Goal: Transaction & Acquisition: Purchase product/service

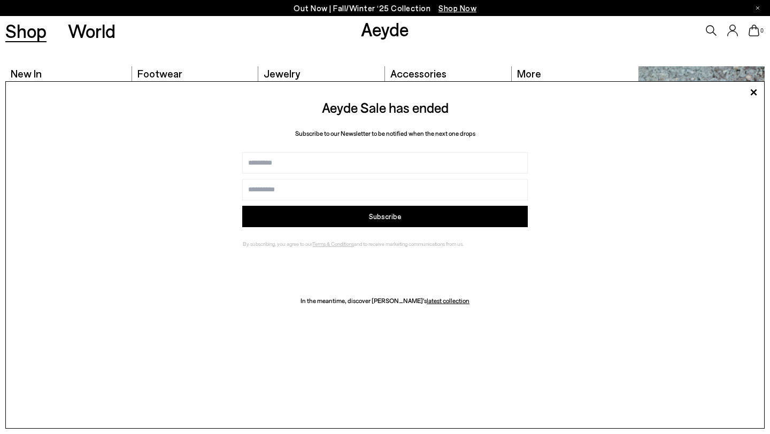
click at [35, 36] on link "Shop" at bounding box center [25, 30] width 41 height 19
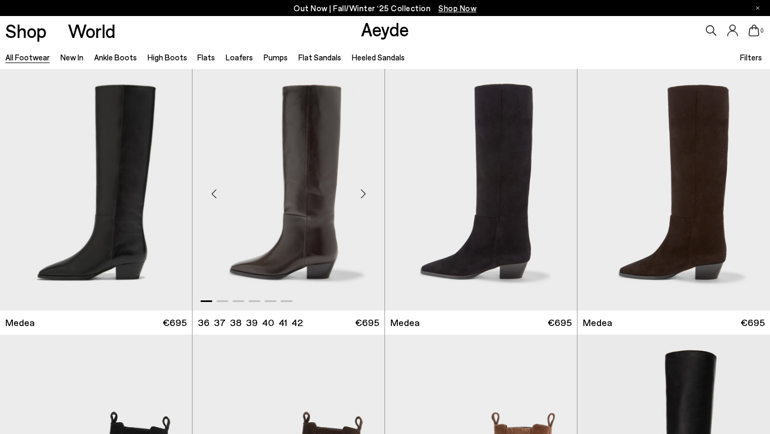
click at [364, 192] on div "Next slide" at bounding box center [363, 194] width 32 height 32
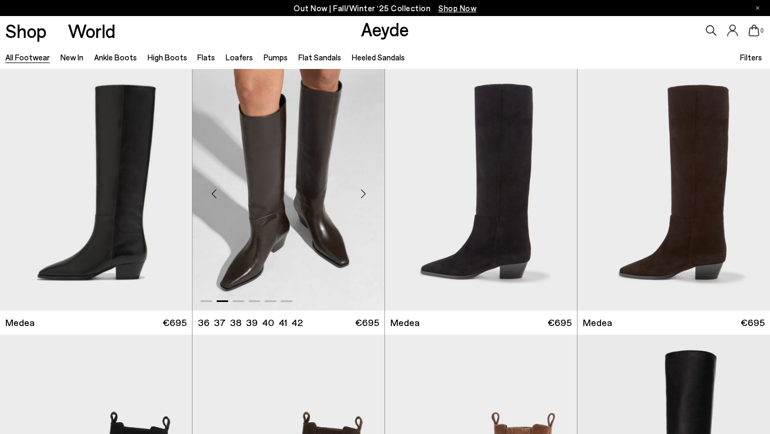
click at [364, 192] on div "Next slide" at bounding box center [363, 194] width 32 height 32
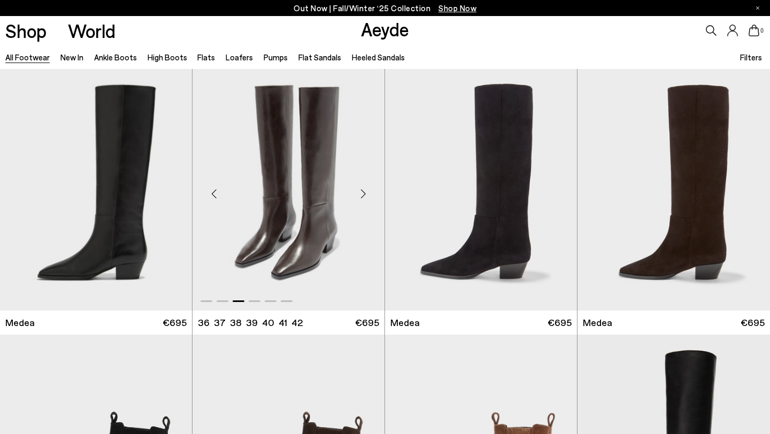
click at [364, 192] on div "Next slide" at bounding box center [363, 194] width 32 height 32
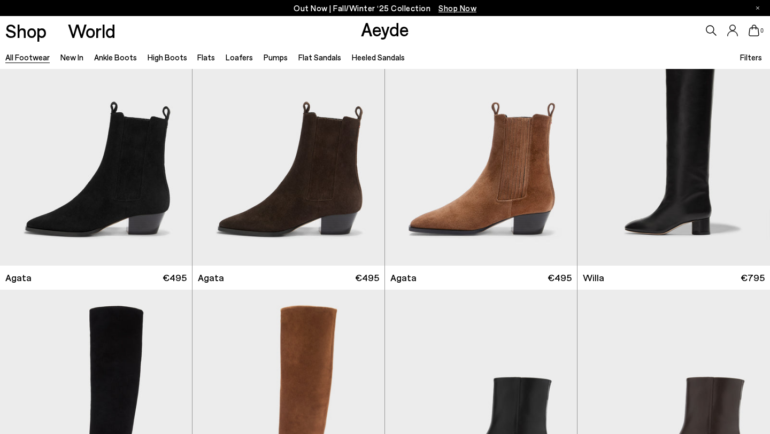
scroll to position [237, 0]
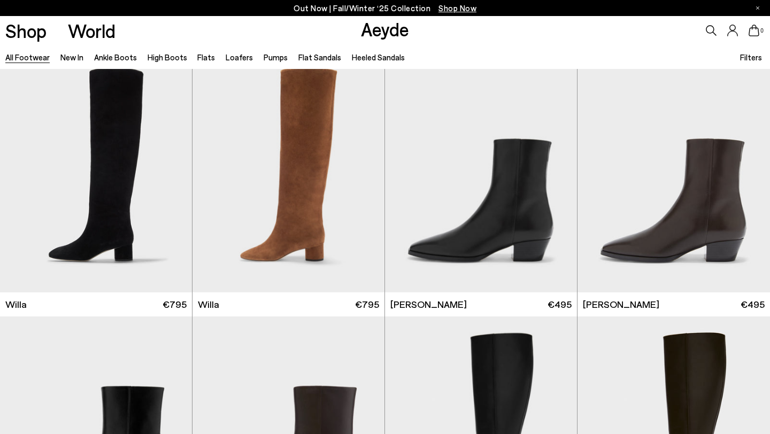
scroll to position [670, 0]
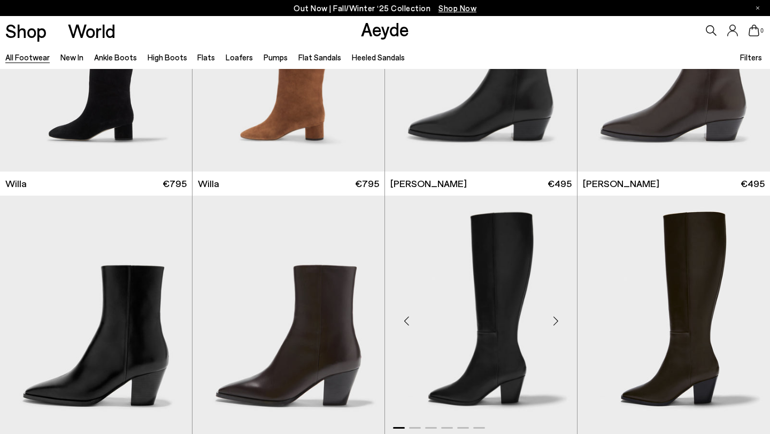
click at [550, 319] on div "Next slide" at bounding box center [556, 321] width 32 height 32
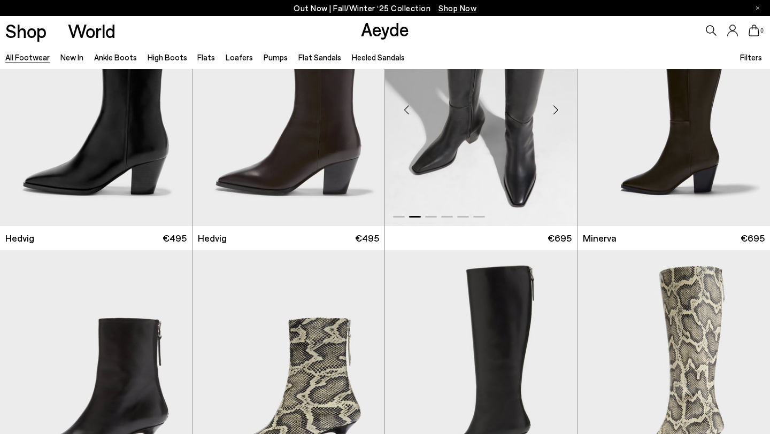
scroll to position [1005, 0]
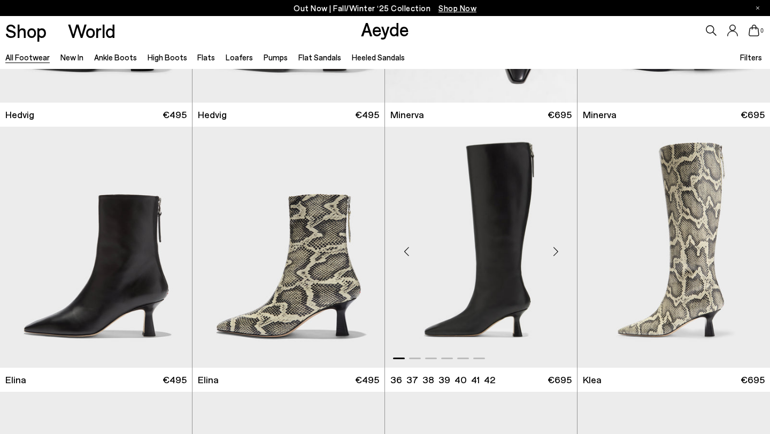
click at [553, 252] on div "Next slide" at bounding box center [556, 252] width 32 height 32
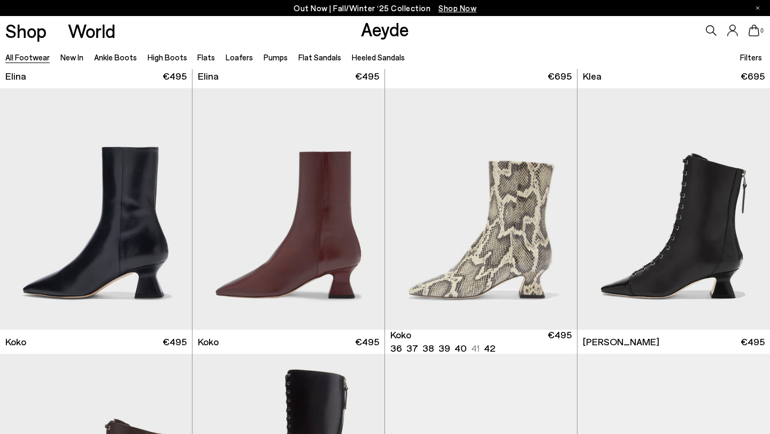
scroll to position [1307, 0]
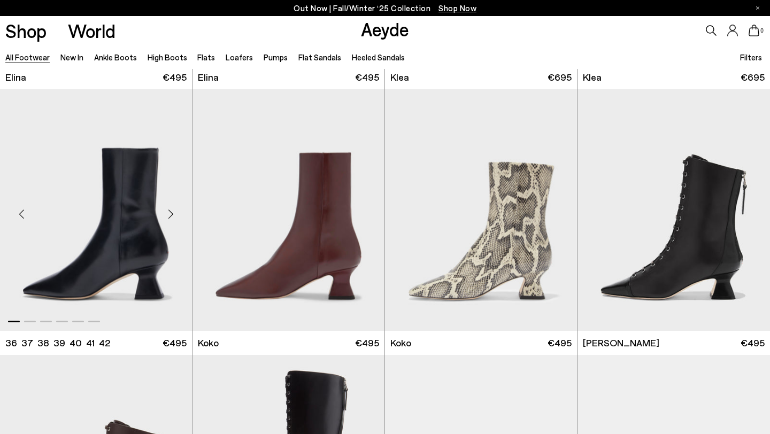
click at [174, 218] on div "Next slide" at bounding box center [171, 214] width 32 height 32
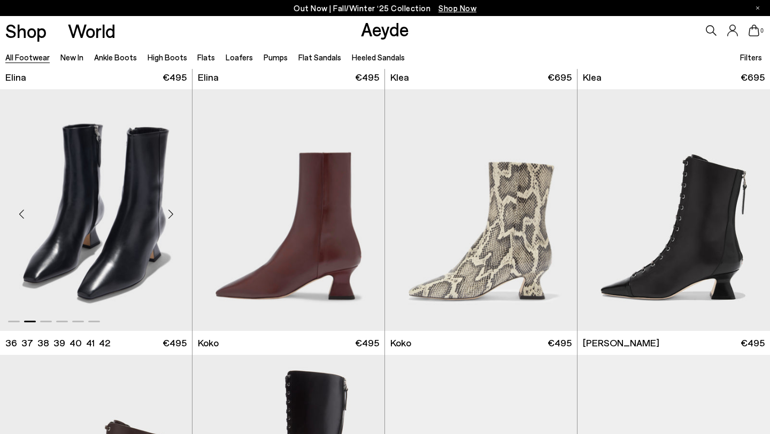
click at [174, 218] on div "Next slide" at bounding box center [171, 214] width 32 height 32
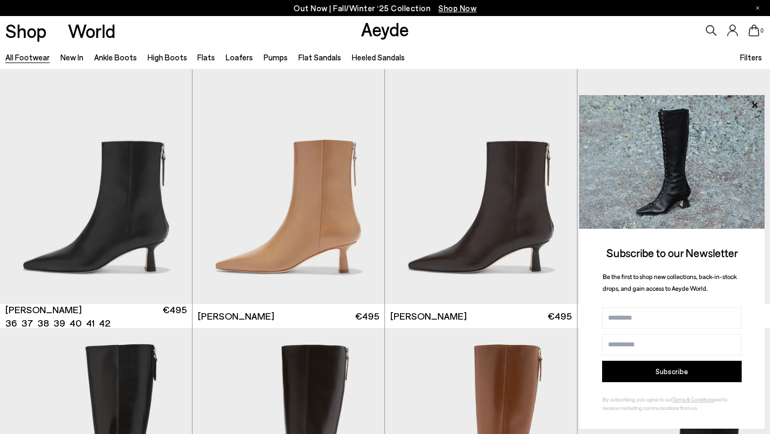
scroll to position [1871, 0]
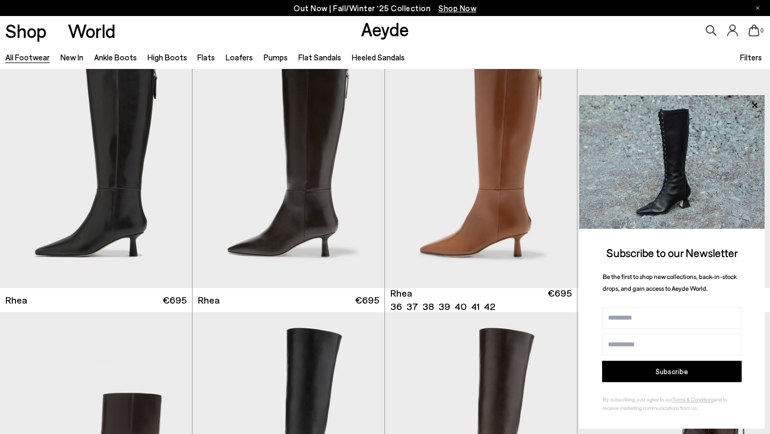
scroll to position [2361, 0]
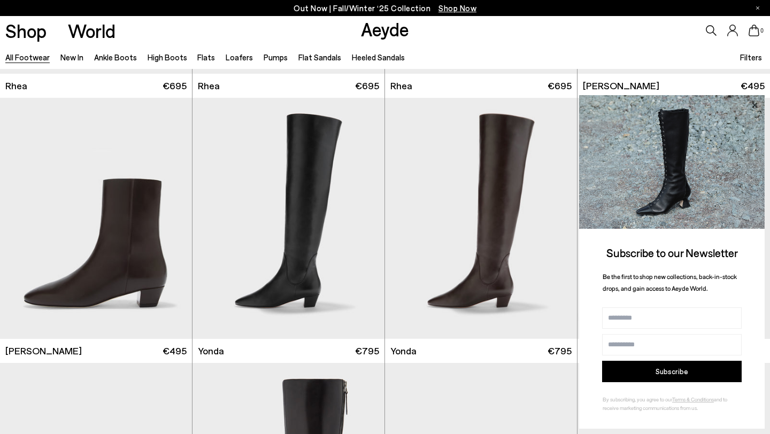
click at [755, 108] on icon at bounding box center [755, 105] width 14 height 14
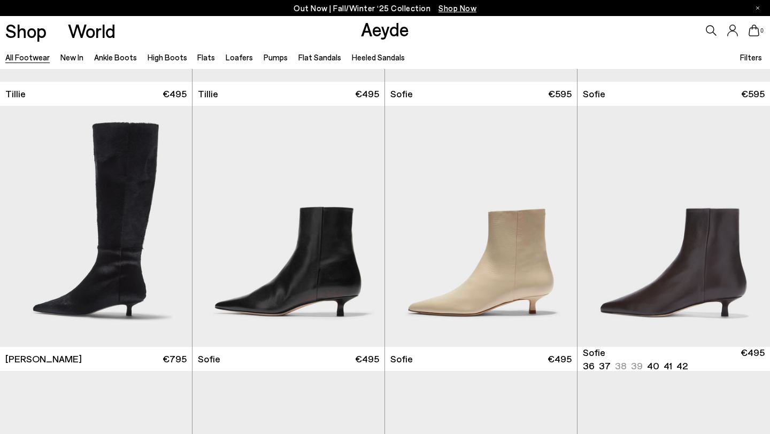
scroll to position [3149, 0]
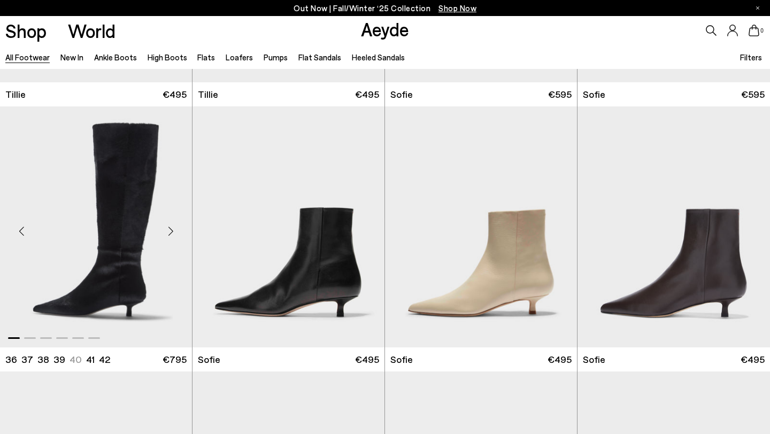
click at [168, 233] on div "Next slide" at bounding box center [171, 232] width 32 height 32
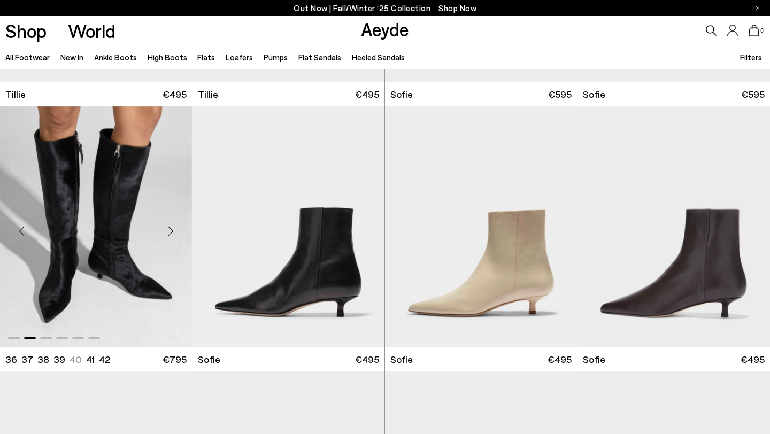
click at [168, 233] on div "Next slide" at bounding box center [171, 232] width 32 height 32
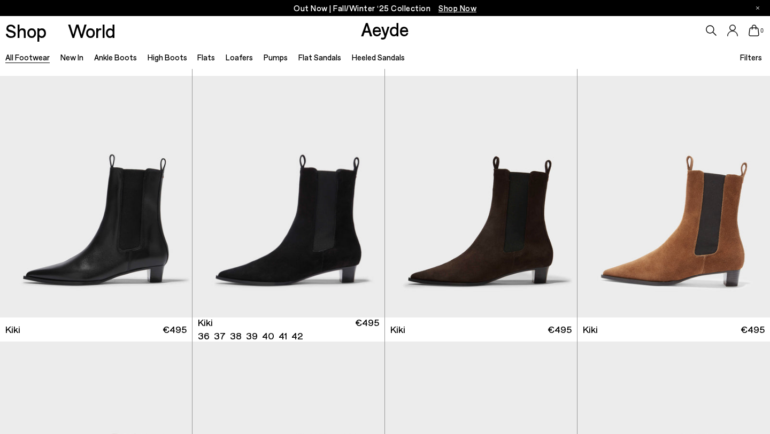
scroll to position [3973, 0]
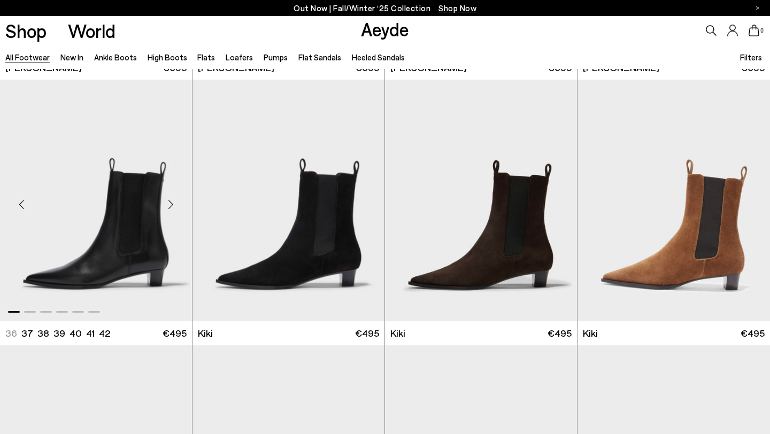
click at [169, 204] on div "Next slide" at bounding box center [171, 205] width 32 height 32
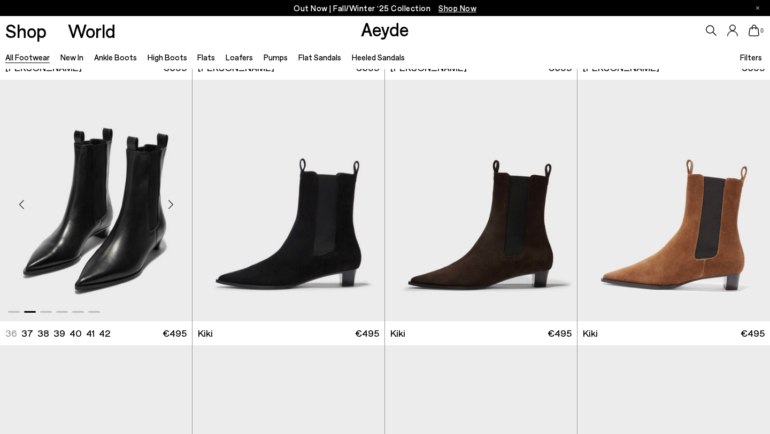
click at [169, 204] on div "Next slide" at bounding box center [171, 205] width 32 height 32
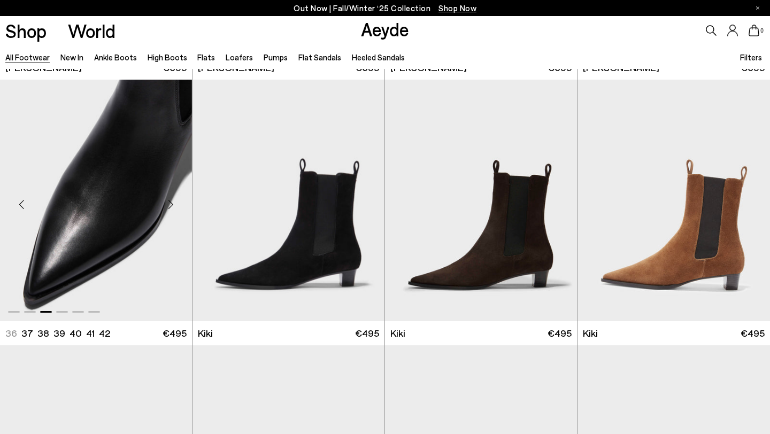
click at [169, 204] on div "Next slide" at bounding box center [171, 205] width 32 height 32
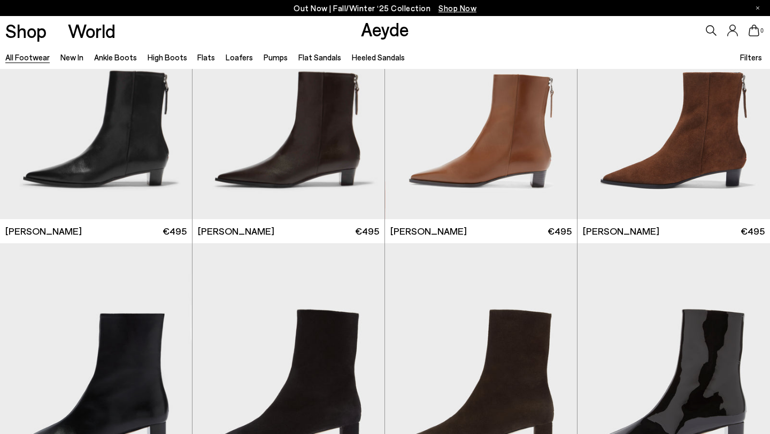
scroll to position [4460, 0]
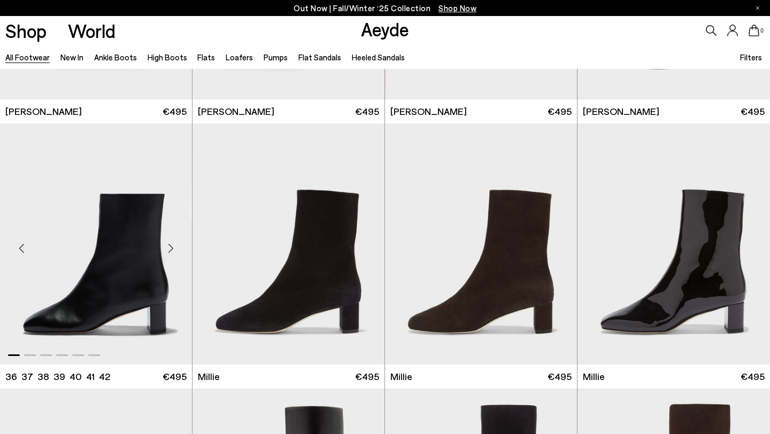
click at [172, 248] on div "Next slide" at bounding box center [171, 249] width 32 height 32
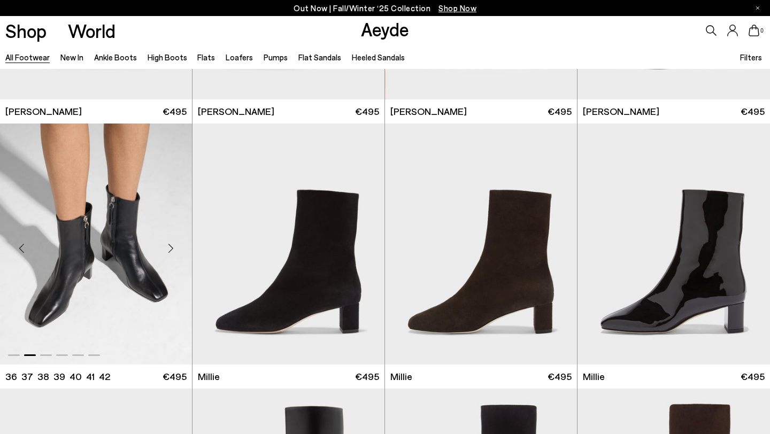
click at [172, 248] on div "Next slide" at bounding box center [171, 249] width 32 height 32
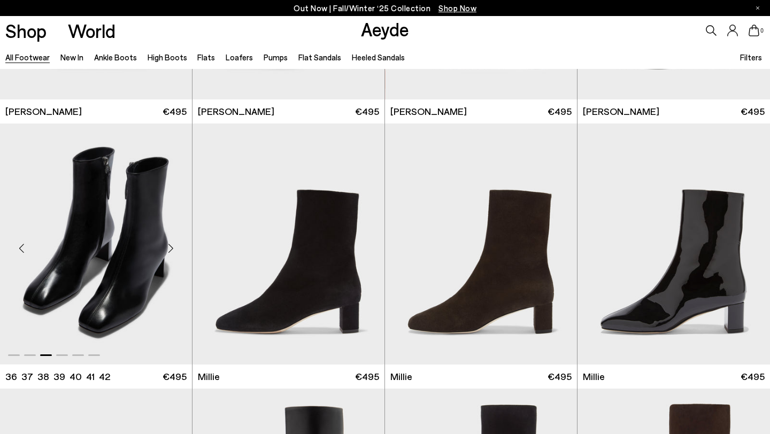
click at [172, 248] on div "Next slide" at bounding box center [171, 249] width 32 height 32
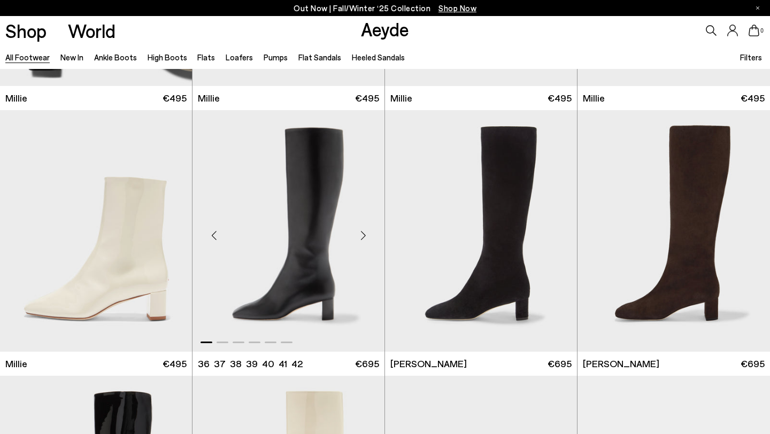
scroll to position [4736, 0]
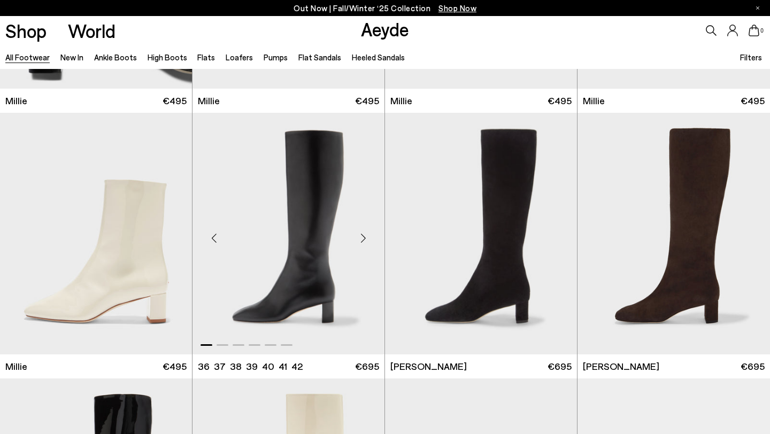
click at [361, 236] on div "Next slide" at bounding box center [363, 238] width 32 height 32
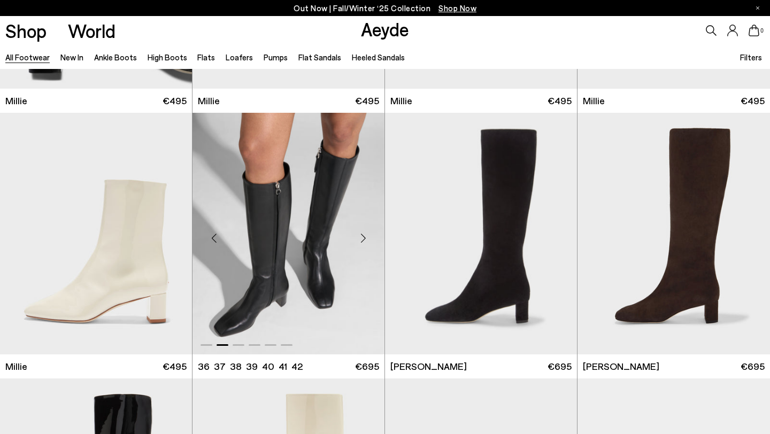
click at [361, 236] on div "Next slide" at bounding box center [363, 238] width 32 height 32
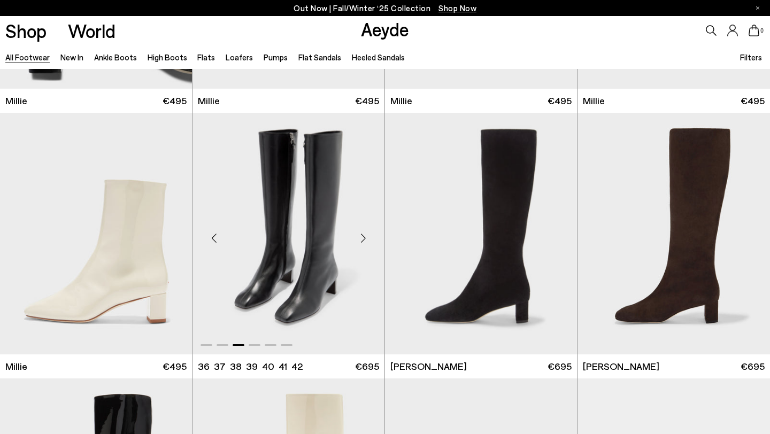
click at [361, 236] on div "Next slide" at bounding box center [363, 238] width 32 height 32
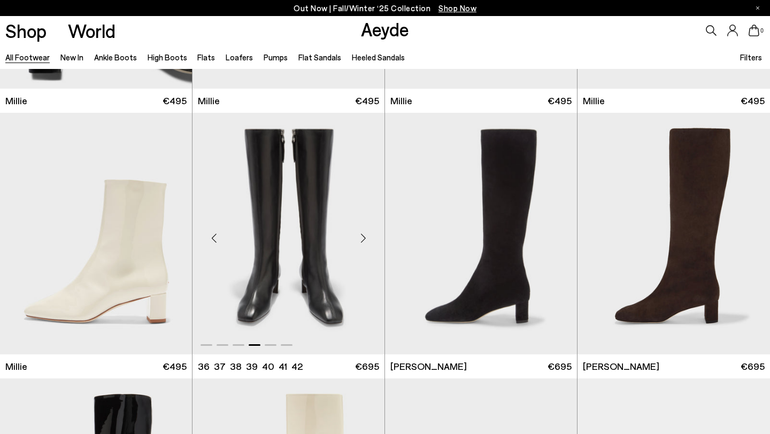
click at [361, 236] on div "Next slide" at bounding box center [363, 238] width 32 height 32
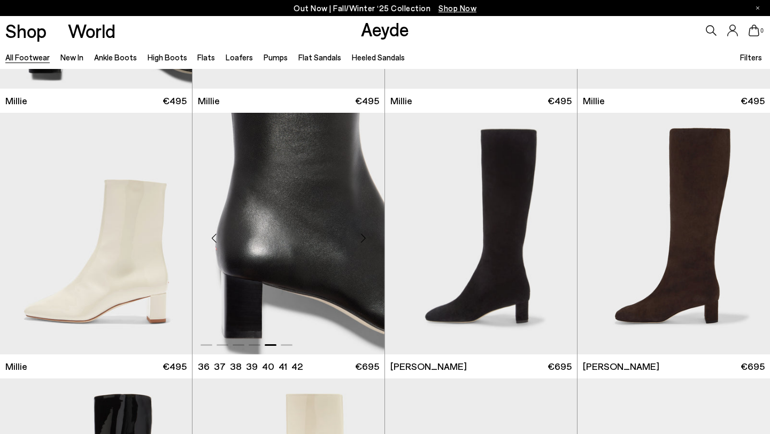
click at [361, 236] on div "Next slide" at bounding box center [363, 238] width 32 height 32
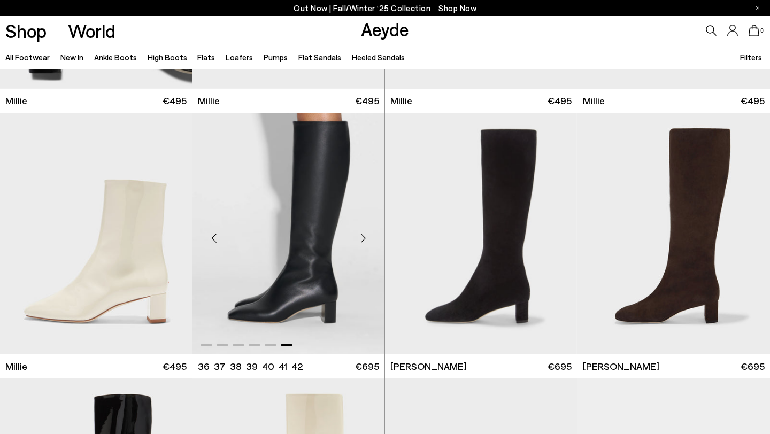
click at [361, 236] on div "Next slide" at bounding box center [363, 238] width 32 height 32
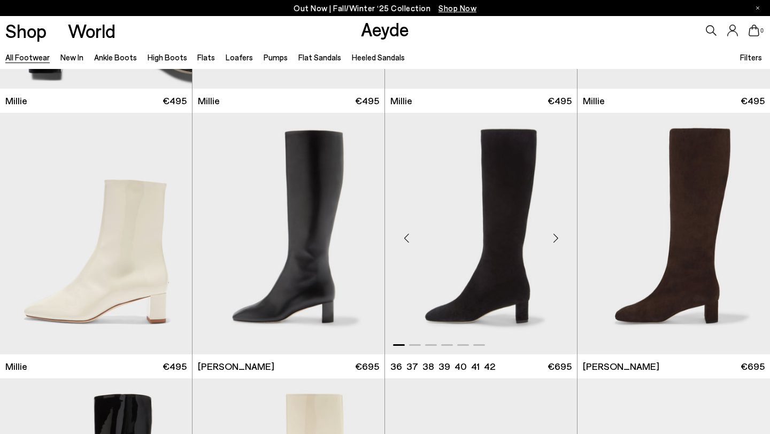
click at [561, 235] on div "Next slide" at bounding box center [556, 238] width 32 height 32
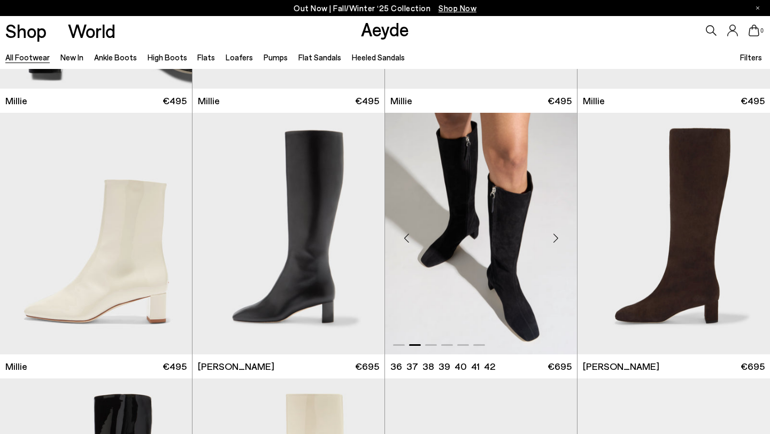
click at [561, 235] on div "Next slide" at bounding box center [556, 238] width 32 height 32
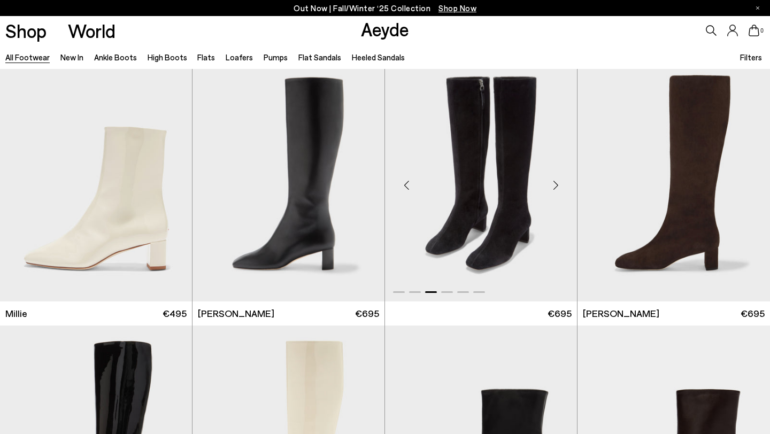
scroll to position [5010, 0]
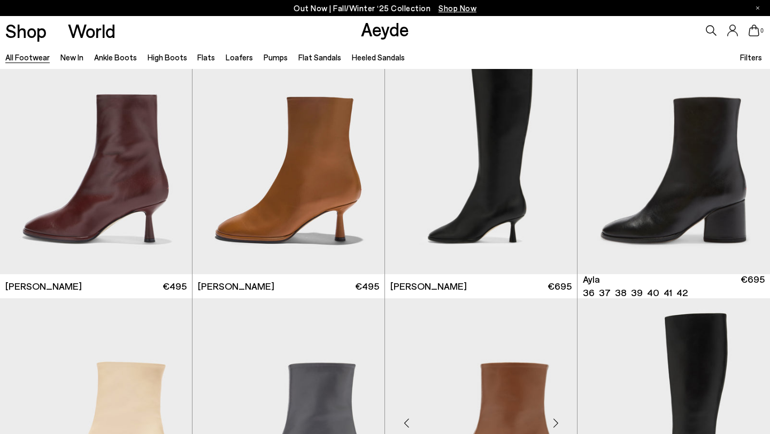
scroll to position [5341, 0]
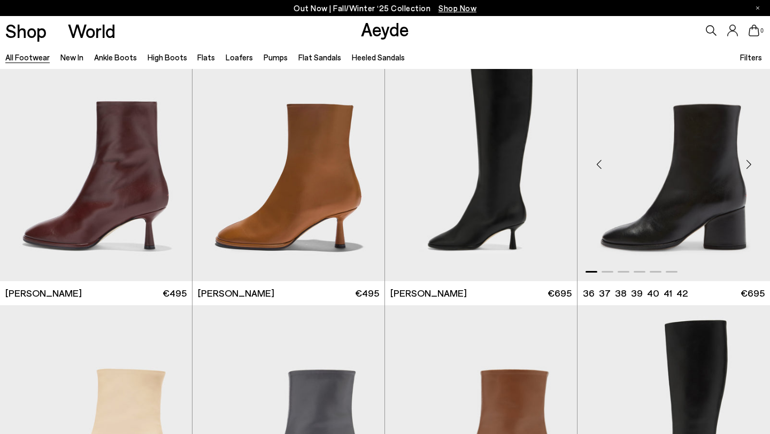
click at [748, 162] on div "Next slide" at bounding box center [749, 165] width 32 height 32
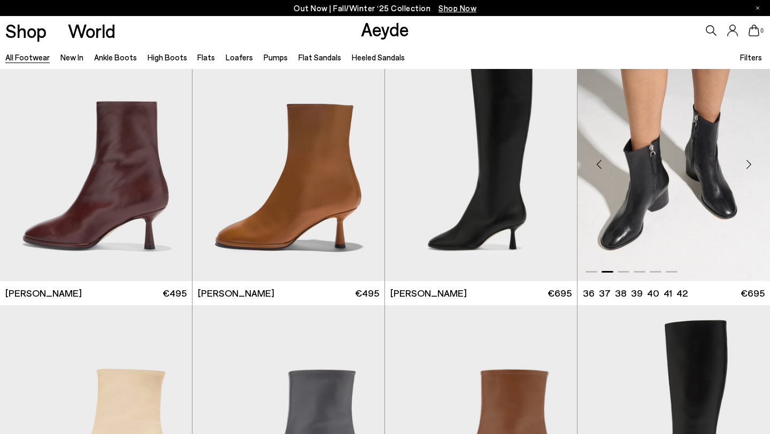
click at [748, 162] on div "Next slide" at bounding box center [749, 165] width 32 height 32
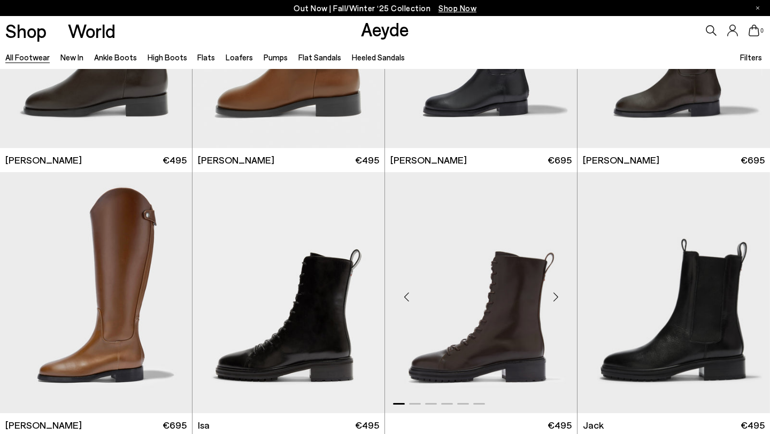
scroll to position [6724, 0]
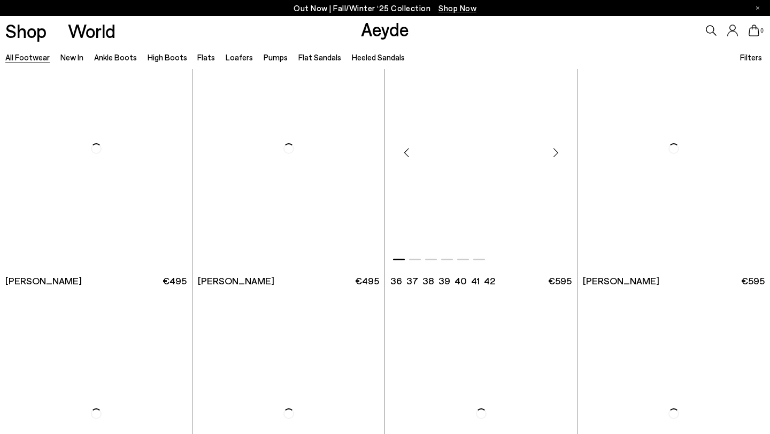
scroll to position [8385, 0]
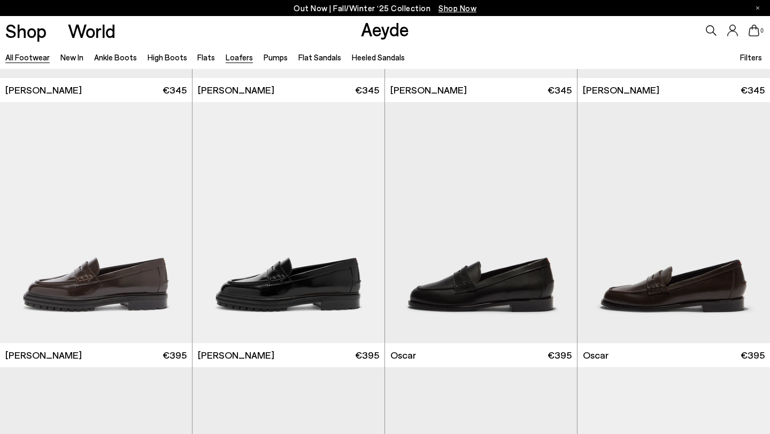
scroll to position [9348, 0]
